Goal: Information Seeking & Learning: Understand process/instructions

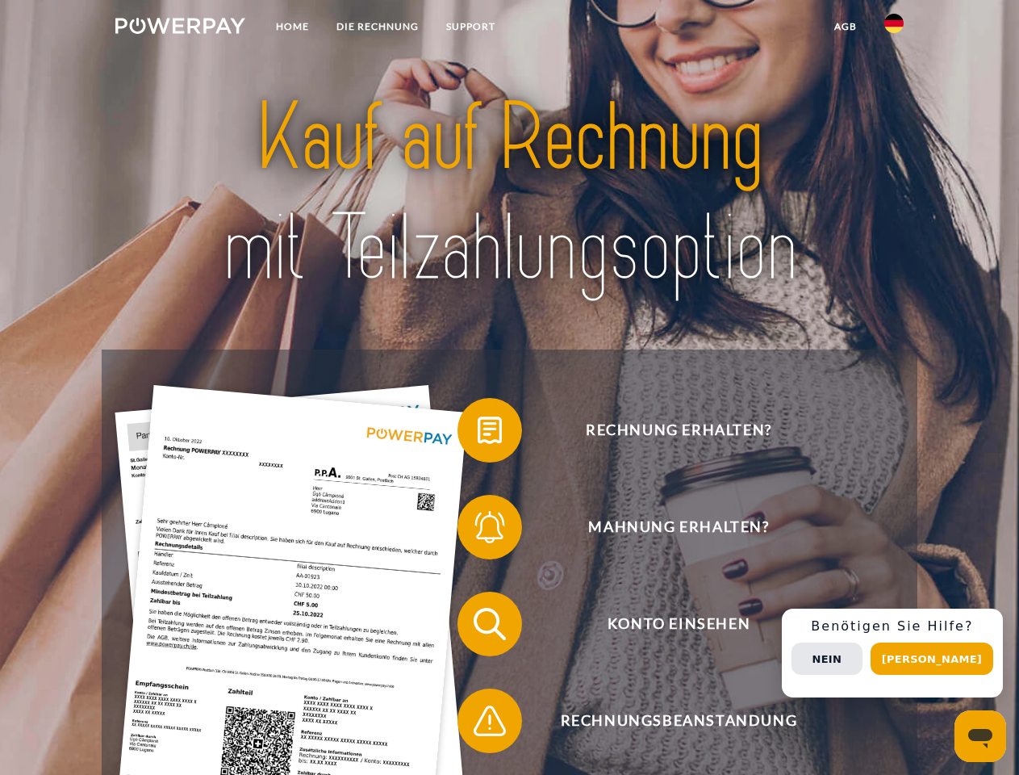
click at [180, 28] on img at bounding box center [180, 26] width 130 height 16
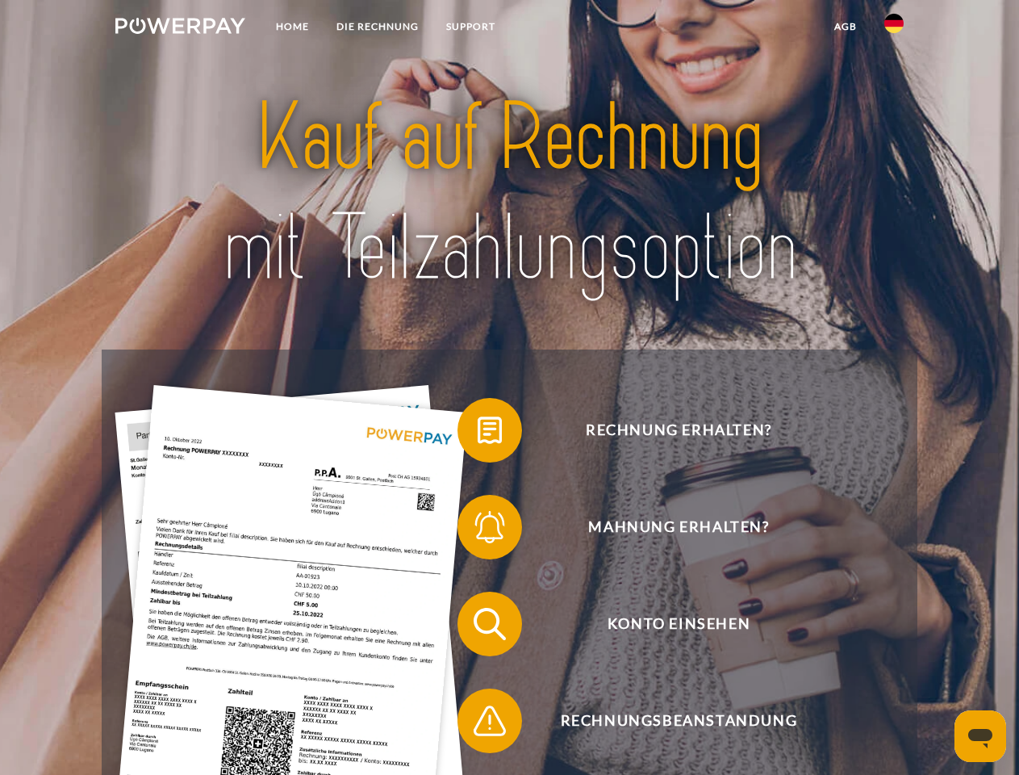
click at [894, 28] on img at bounding box center [894, 23] width 19 height 19
click at [845, 27] on link "agb" at bounding box center [846, 26] width 50 height 29
click at [478, 433] on span at bounding box center [465, 430] width 81 height 81
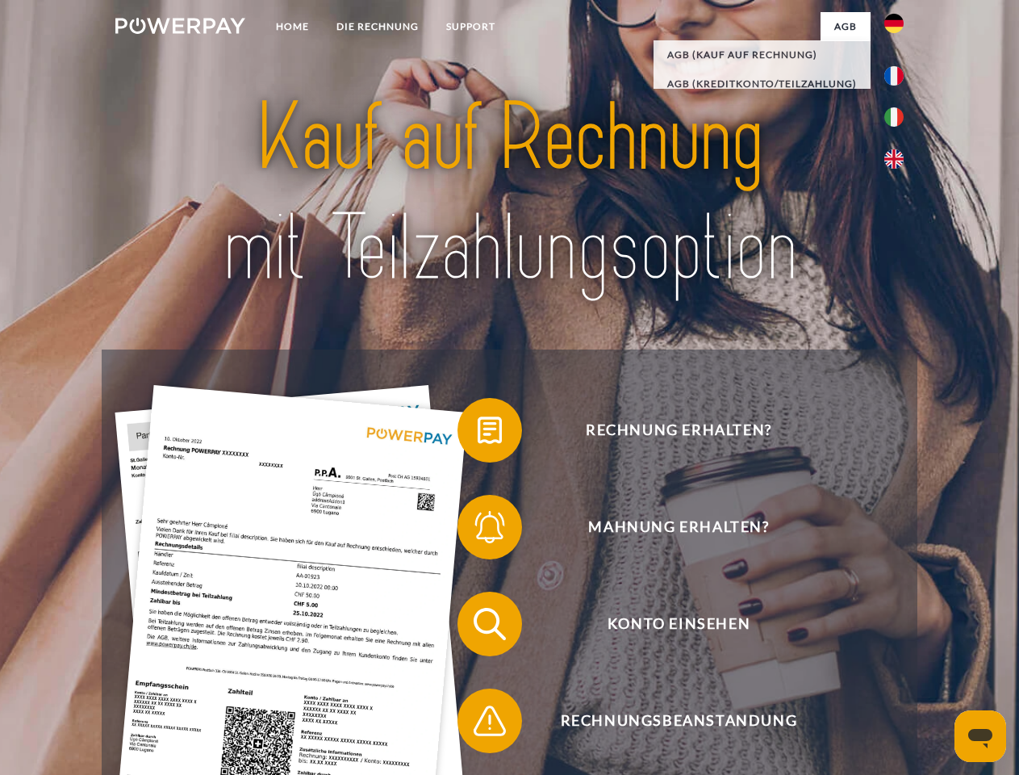
click at [478, 530] on span at bounding box center [465, 527] width 81 height 81
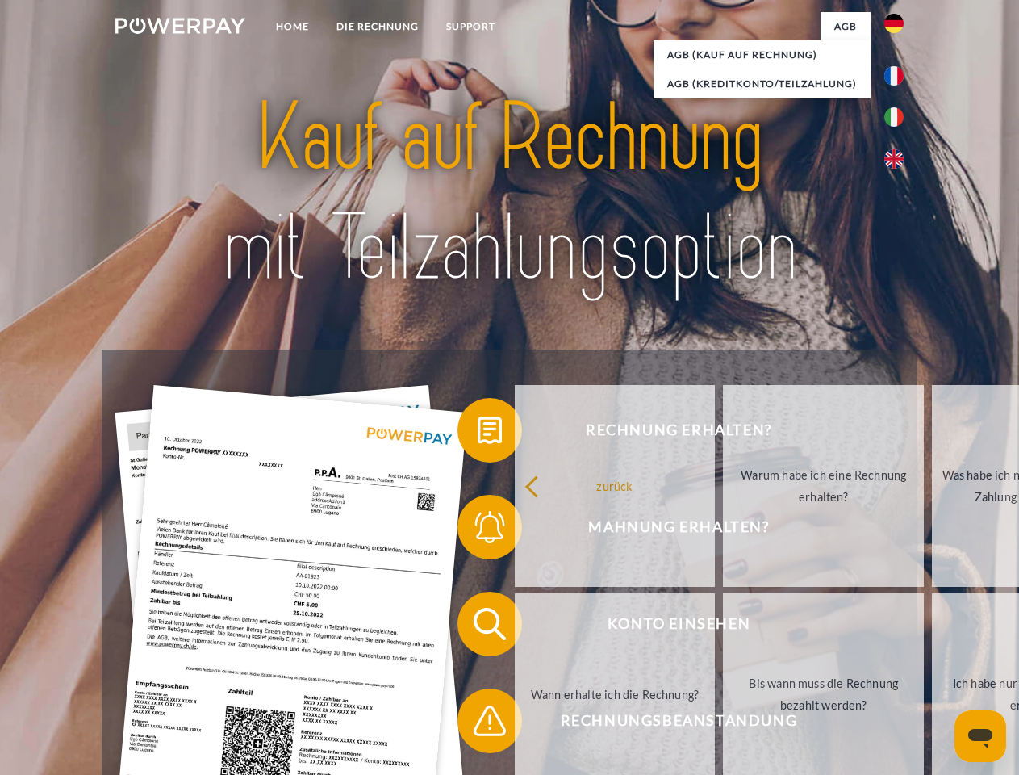
click at [723, 627] on link "Bis wann muss die Rechnung bezahlt werden?" at bounding box center [823, 694] width 201 height 202
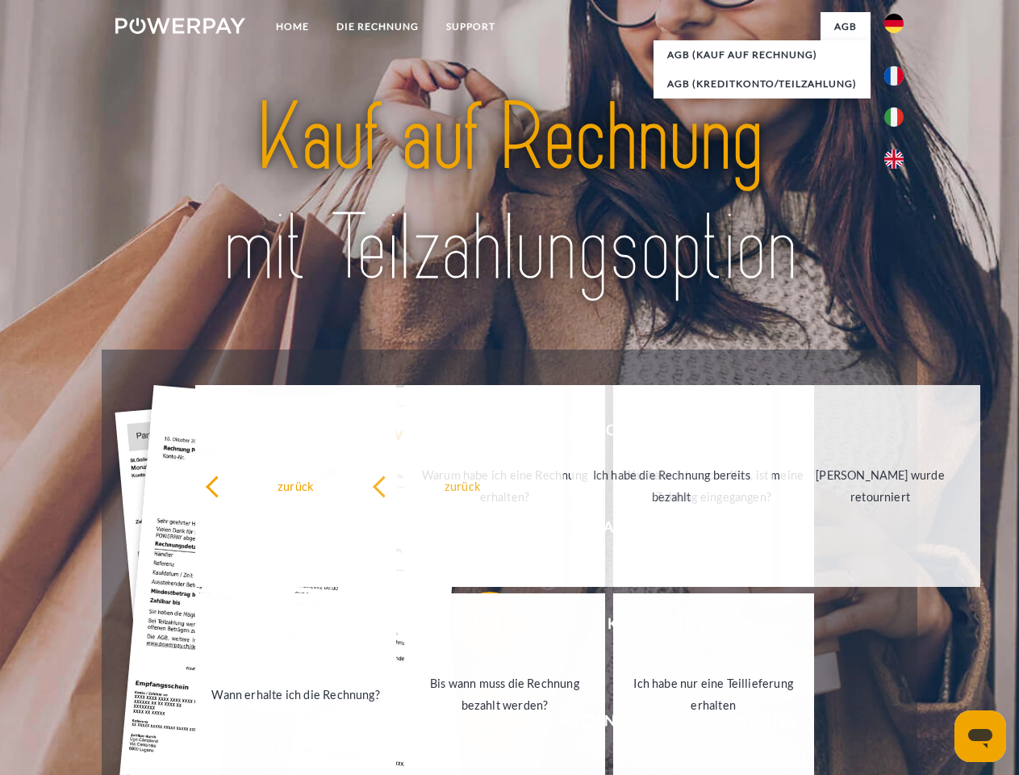
click at [613, 724] on link "Ich habe nur eine Teillieferung erhalten" at bounding box center [713, 694] width 201 height 202
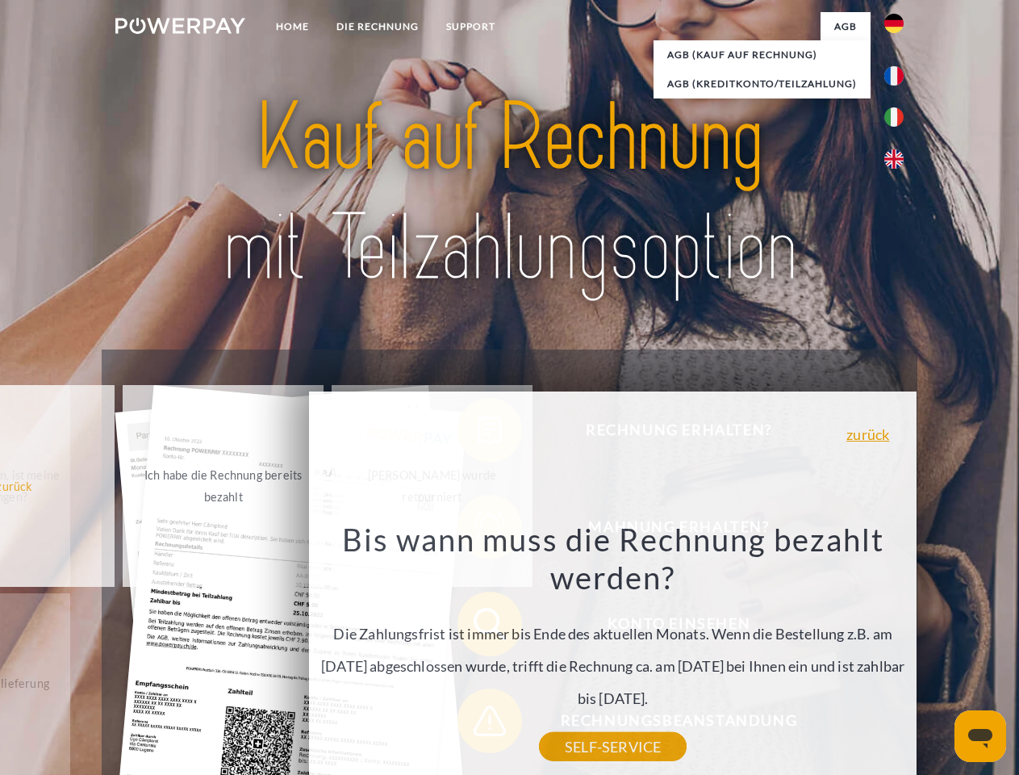
click at [898, 653] on div "Rechnung erhalten? Mahnung erhalten? Konto einsehen" at bounding box center [509, 672] width 815 height 646
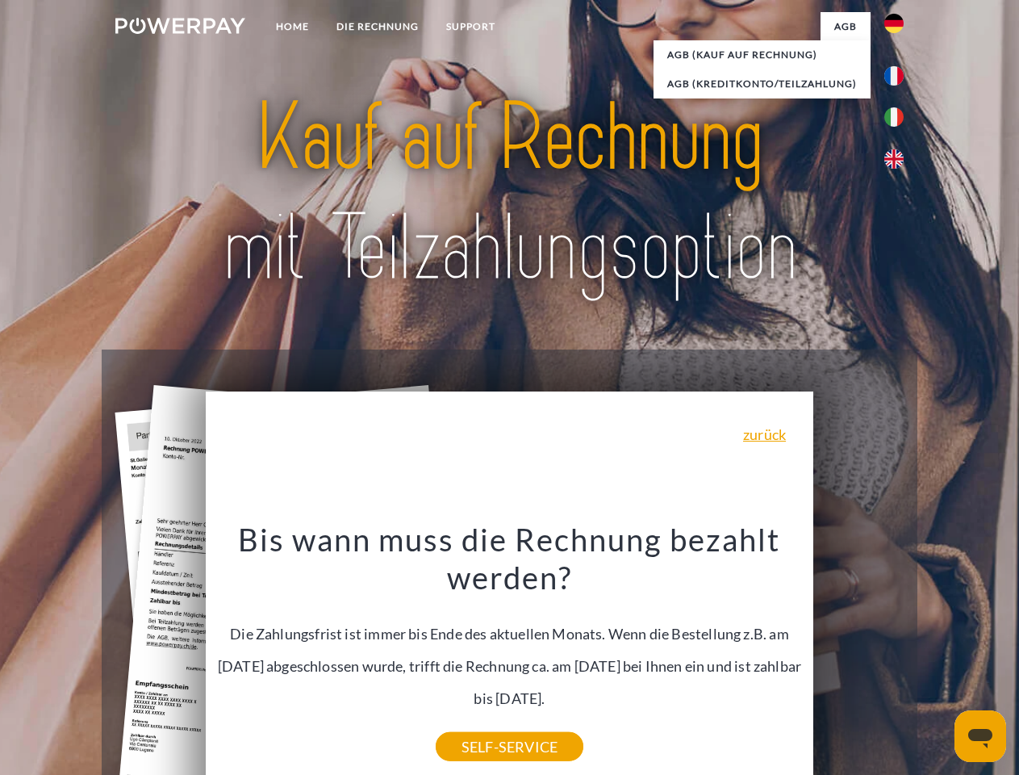
click at [859, 656] on span "Konto einsehen" at bounding box center [679, 624] width 396 height 65
click at [938, 659] on header "Home DIE RECHNUNG SUPPORT" at bounding box center [509, 557] width 1019 height 1115
